Goal: Task Accomplishment & Management: Use online tool/utility

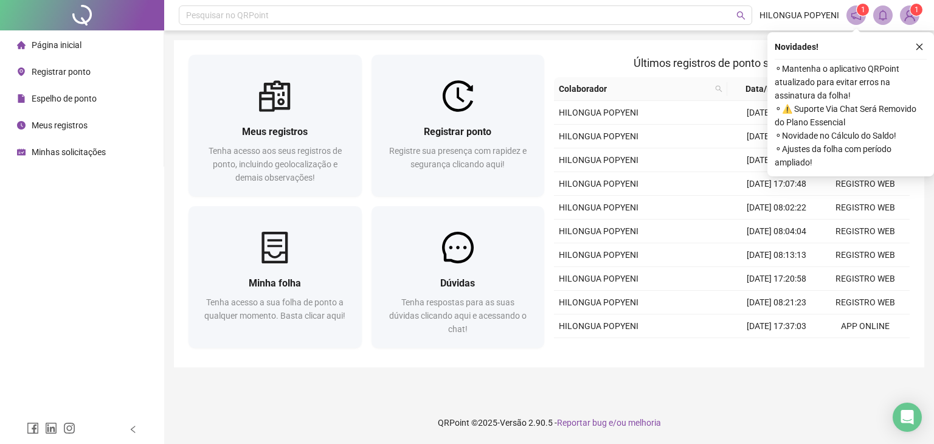
click at [36, 76] on span "Registrar ponto" at bounding box center [61, 72] width 59 height 10
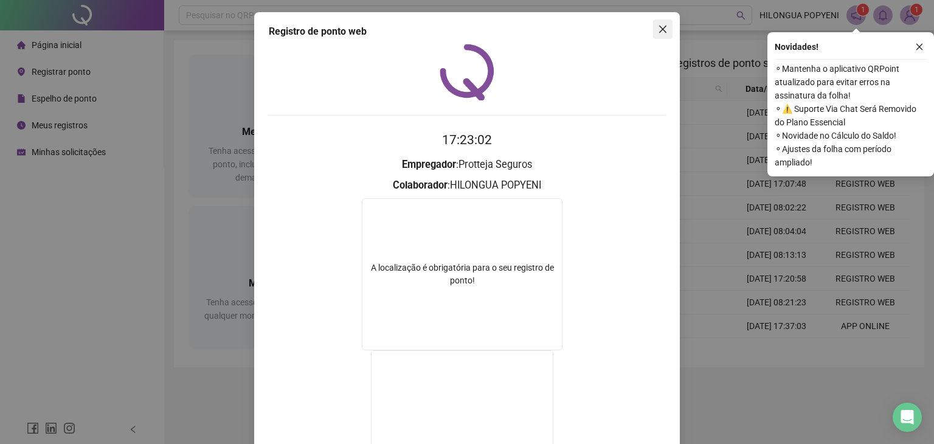
click at [662, 32] on icon "close" at bounding box center [663, 29] width 10 height 10
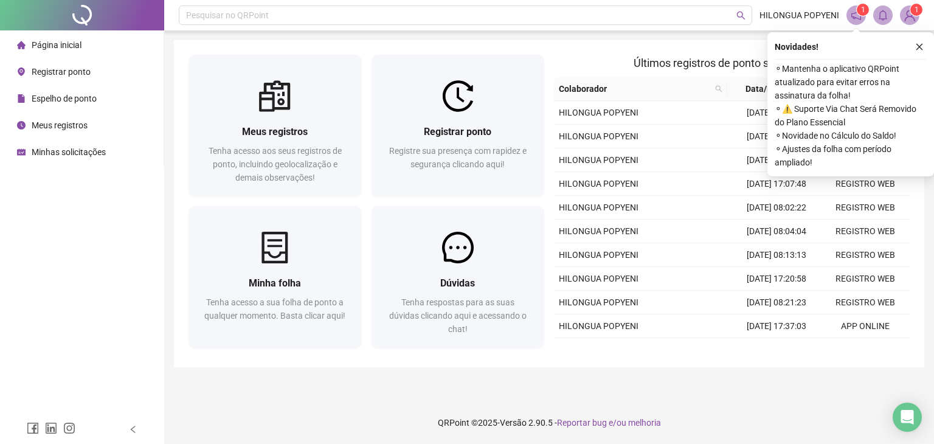
click at [60, 69] on span "Registrar ponto" at bounding box center [61, 72] width 59 height 10
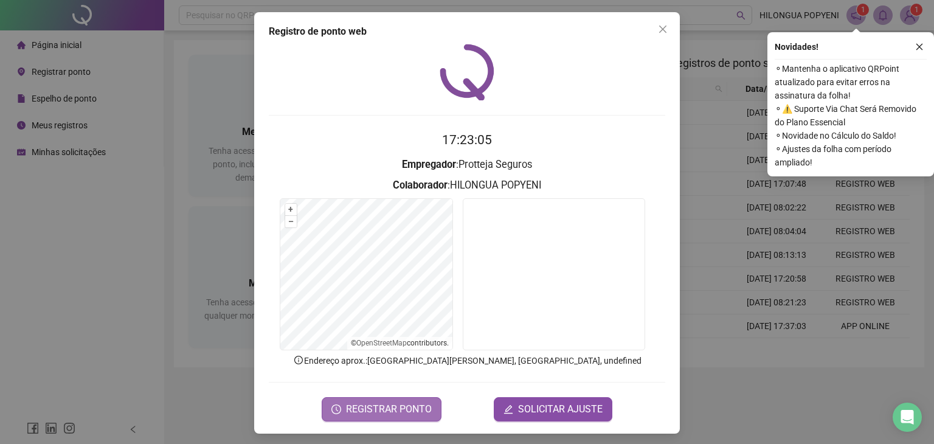
click at [382, 404] on span "REGISTRAR PONTO" at bounding box center [389, 409] width 86 height 15
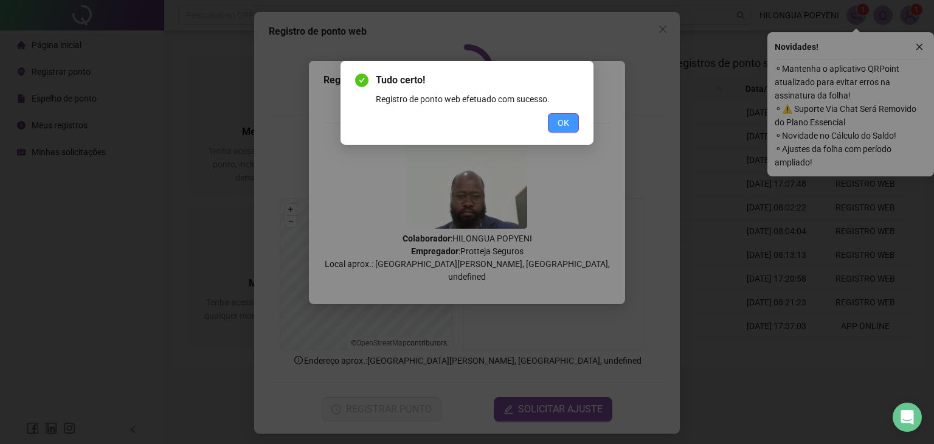
click at [564, 120] on span "OK" at bounding box center [564, 122] width 12 height 13
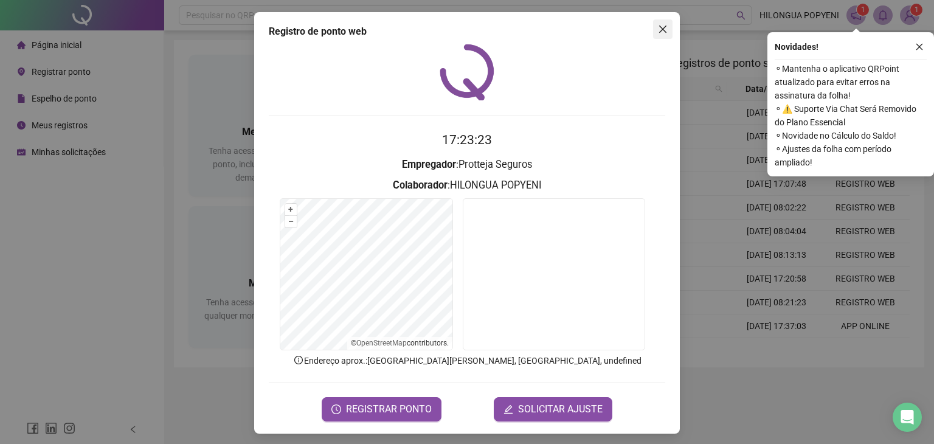
click at [658, 26] on icon "close" at bounding box center [663, 29] width 10 height 10
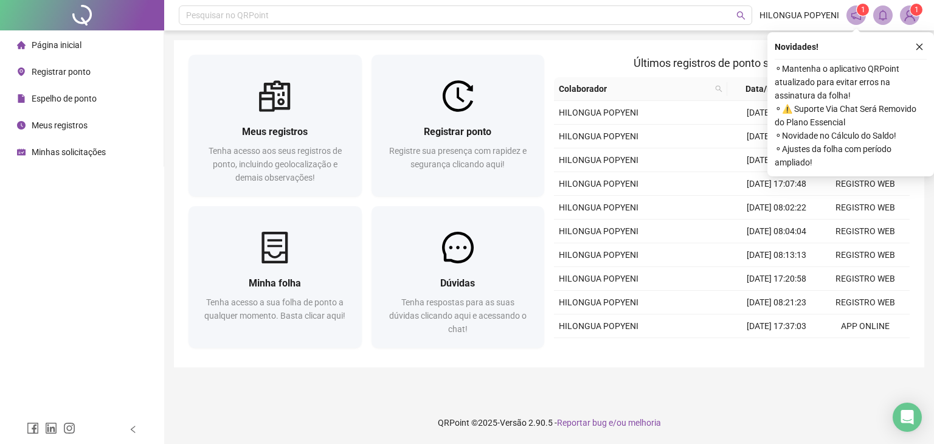
click at [61, 50] on span "Página inicial" at bounding box center [57, 45] width 50 height 10
